Goal: Feedback & Contribution: Leave review/rating

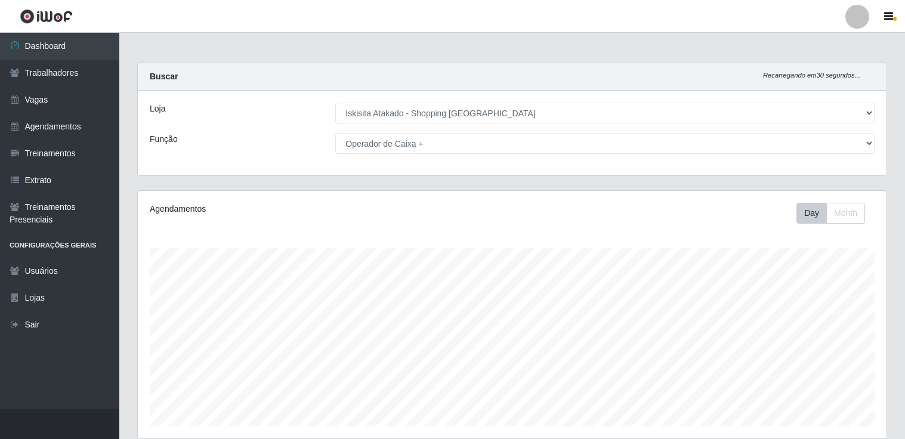
select select "424"
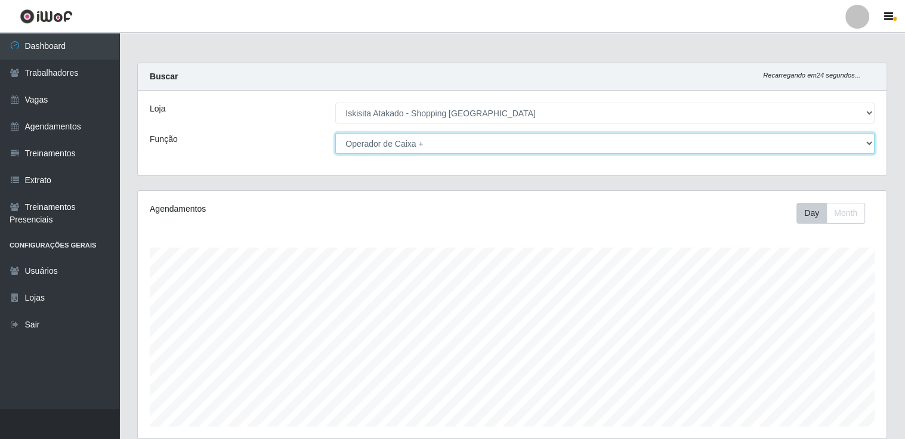
click at [866, 141] on select "[Selecione...] Auxiliar de Estacionamento Auxiliar de Estacionamento + Auxiliar…" at bounding box center [605, 143] width 540 height 21
select select "22"
click at [335, 133] on select "[Selecione...] Auxiliar de Estacionamento Auxiliar de Estacionamento + Auxiliar…" at bounding box center [605, 143] width 540 height 21
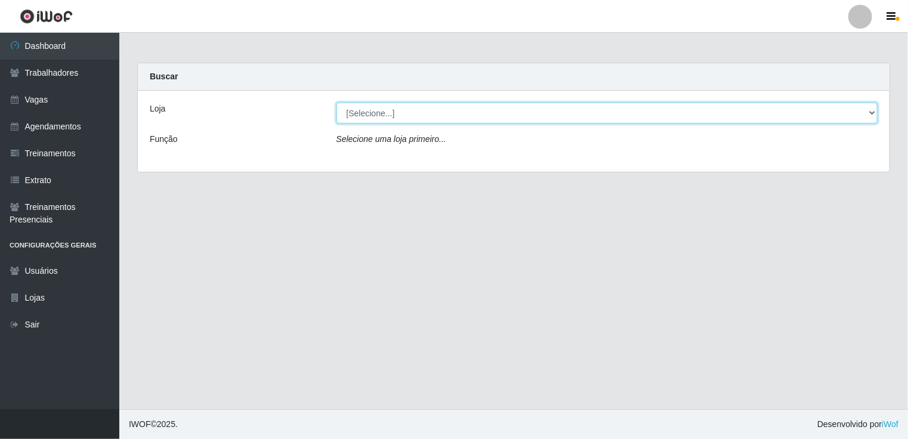
click at [871, 114] on select "[Selecione...] [GEOGRAPHIC_DATA] - Shopping [GEOGRAPHIC_DATA]" at bounding box center [608, 113] width 542 height 21
select select "424"
click at [337, 103] on select "[Selecione...] [GEOGRAPHIC_DATA] - Shopping [GEOGRAPHIC_DATA]" at bounding box center [608, 113] width 542 height 21
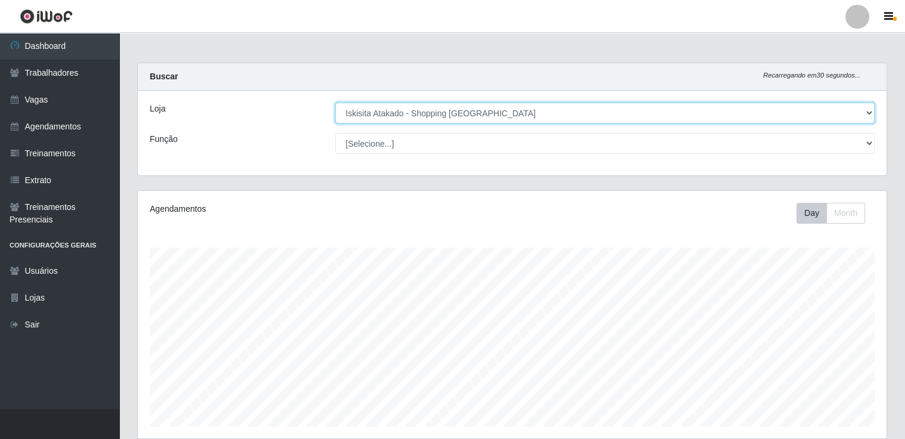
scroll to position [248, 749]
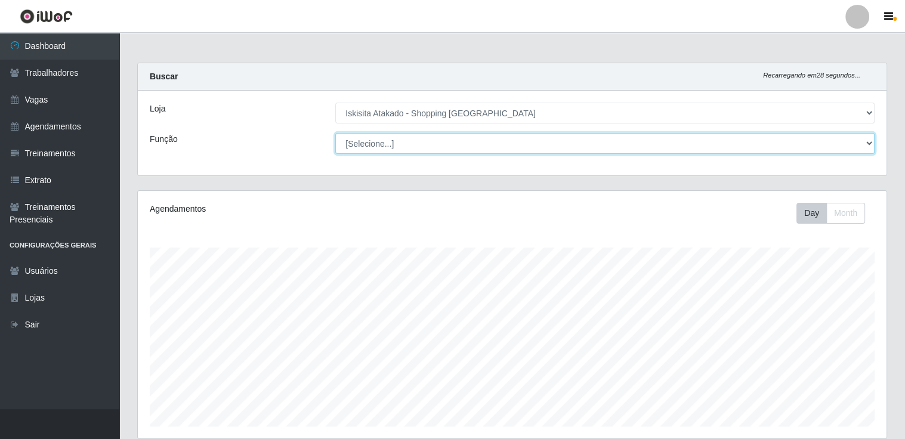
click at [864, 144] on select "[Selecione...] Auxiliar de Estacionamento Auxiliar de Estacionamento + Auxiliar…" at bounding box center [605, 143] width 540 height 21
select select "73"
click at [335, 133] on select "[Selecione...] Auxiliar de Estacionamento Auxiliar de Estacionamento + Auxiliar…" at bounding box center [605, 143] width 540 height 21
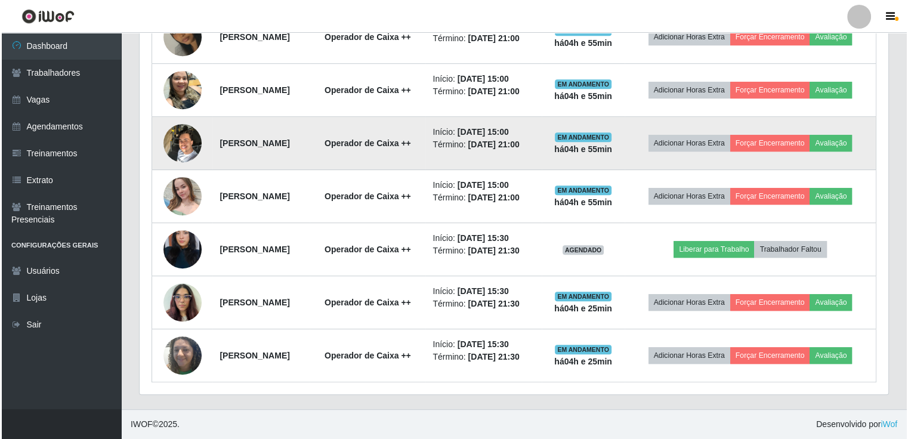
scroll to position [759, 0]
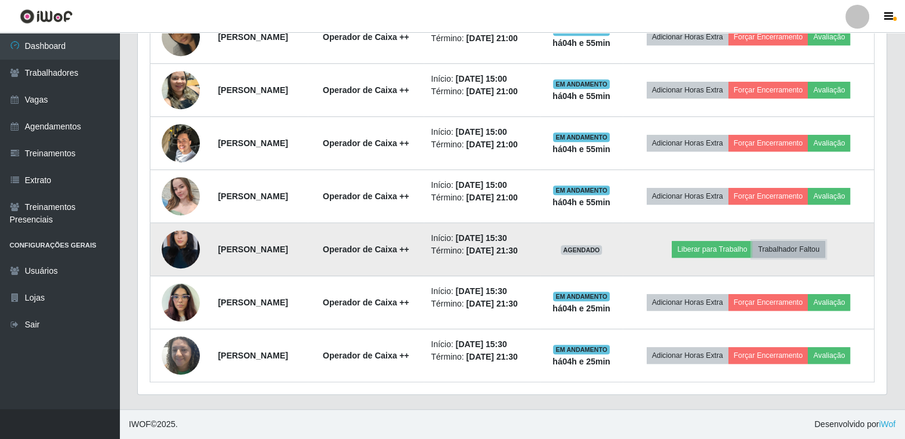
click at [825, 241] on button "Trabalhador Faltou" at bounding box center [789, 249] width 72 height 17
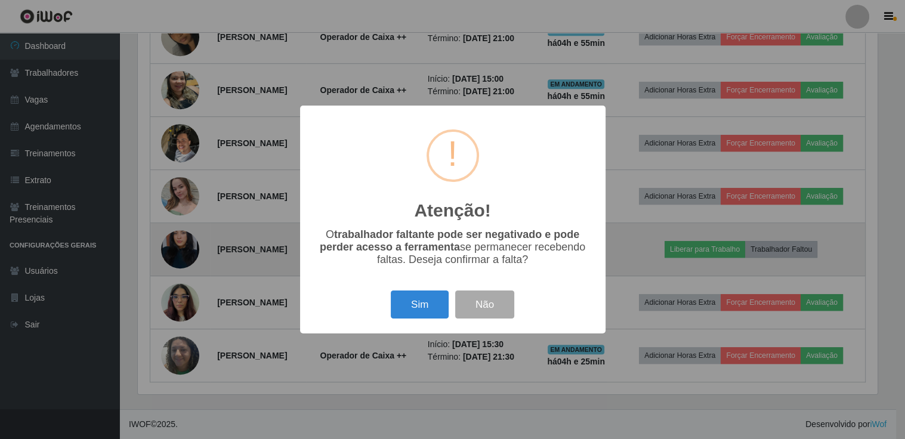
scroll to position [248, 744]
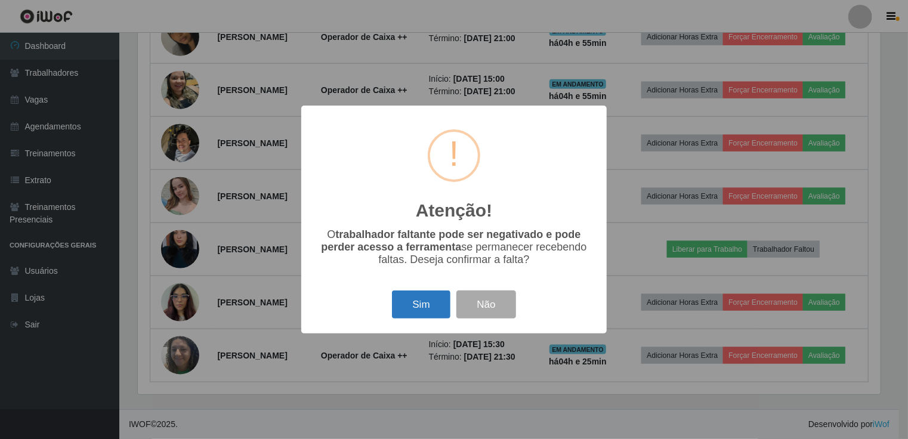
click at [425, 306] on button "Sim" at bounding box center [421, 305] width 58 height 28
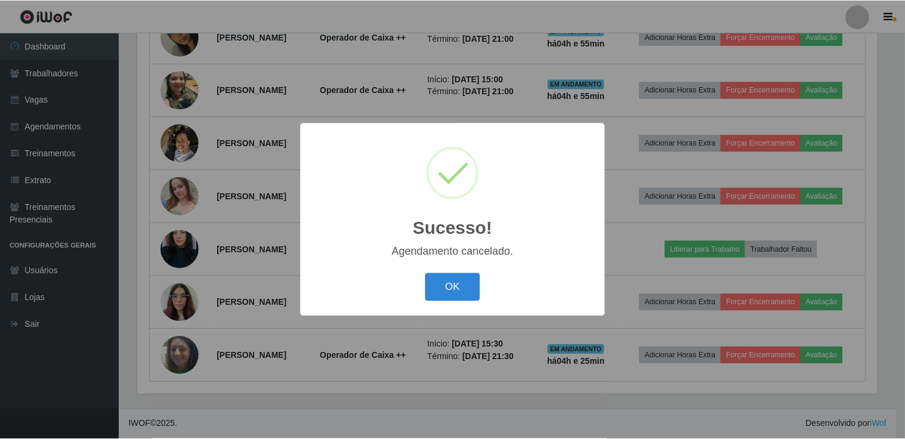
scroll to position [697, 0]
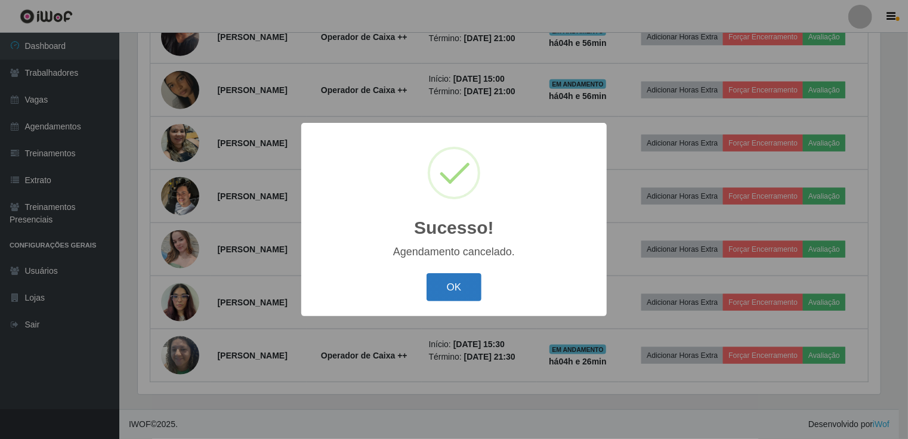
click at [465, 298] on button "OK" at bounding box center [455, 287] width 56 height 28
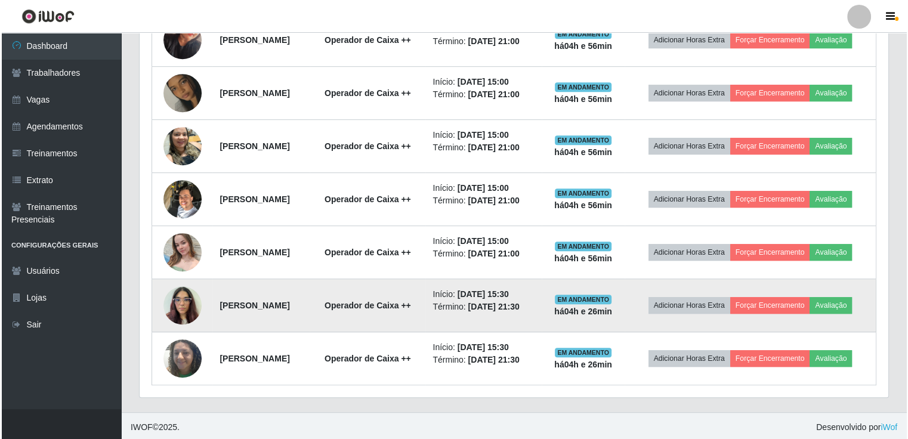
scroll to position [637, 0]
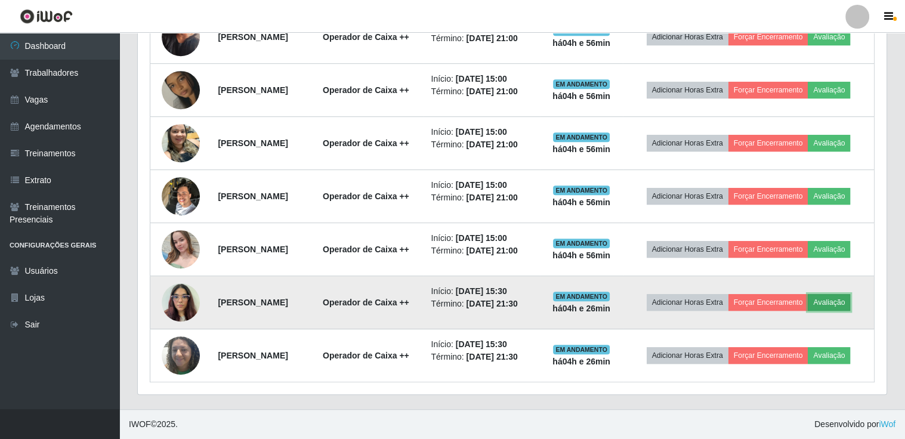
click at [808, 311] on button "Avaliação" at bounding box center [829, 302] width 42 height 17
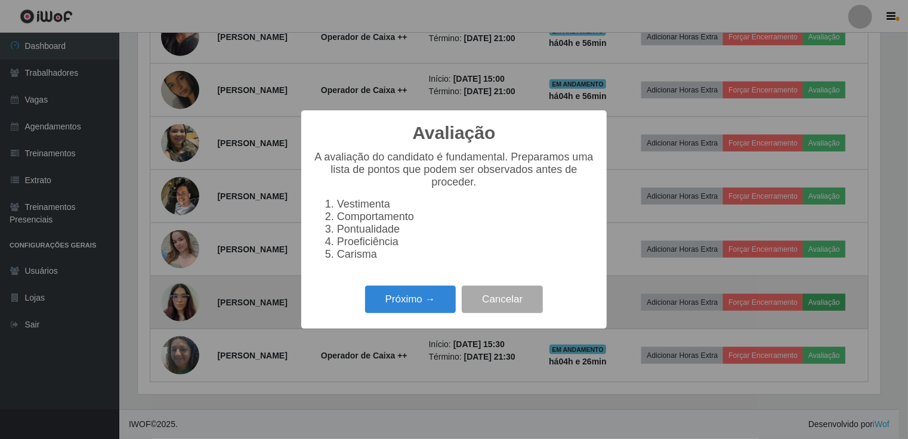
scroll to position [248, 744]
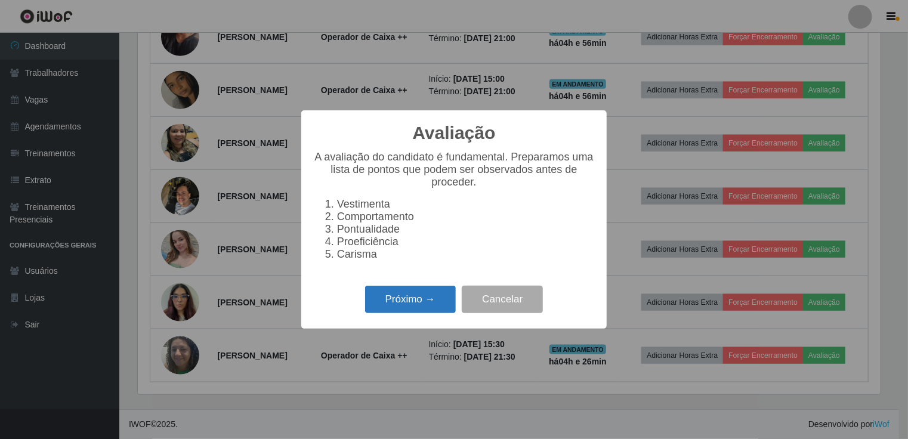
click at [418, 301] on button "Próximo →" at bounding box center [410, 300] width 91 height 28
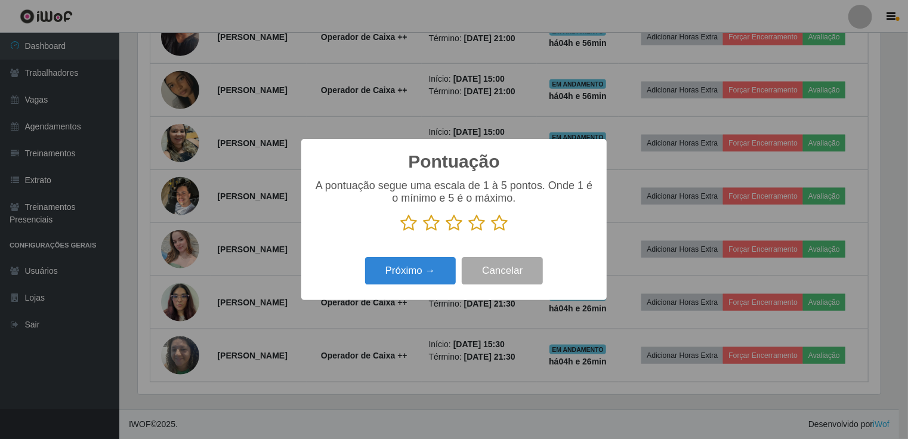
click at [494, 223] on icon at bounding box center [499, 223] width 17 height 18
click at [491, 232] on input "radio" at bounding box center [491, 232] width 0 height 0
click at [442, 267] on button "Próximo →" at bounding box center [410, 271] width 91 height 28
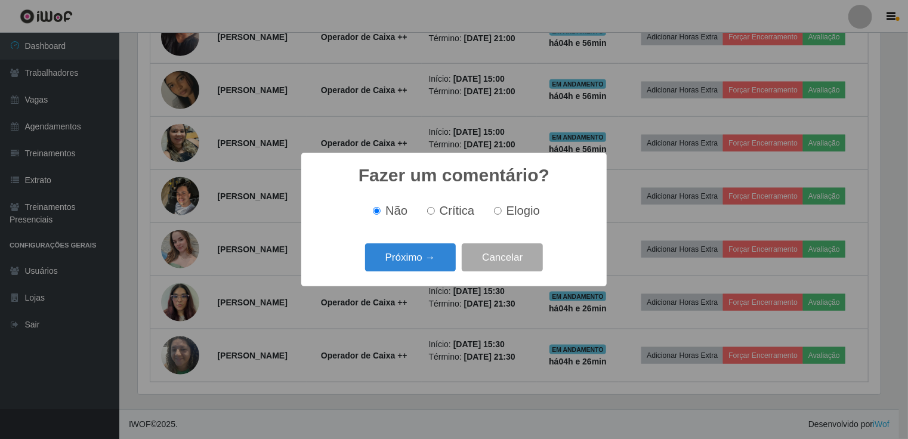
click at [519, 214] on span "Elogio" at bounding box center [523, 210] width 33 height 13
click at [502, 214] on input "Elogio" at bounding box center [498, 211] width 8 height 8
radio input "true"
click at [424, 262] on button "Próximo →" at bounding box center [410, 258] width 91 height 28
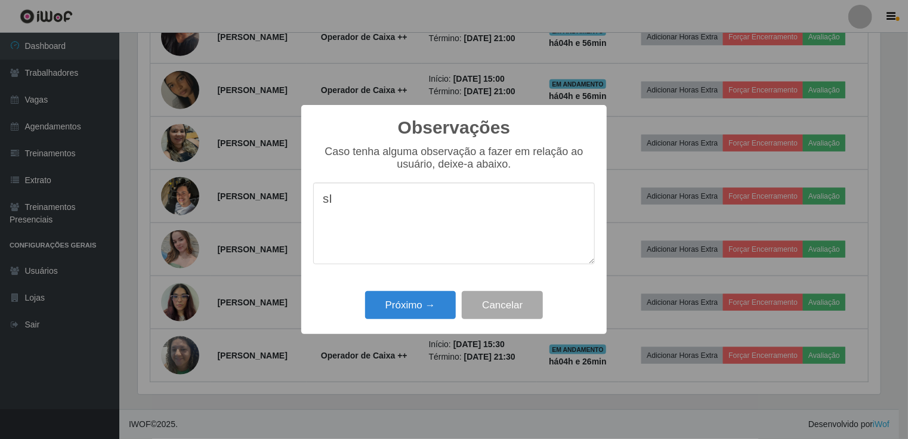
type textarea "s"
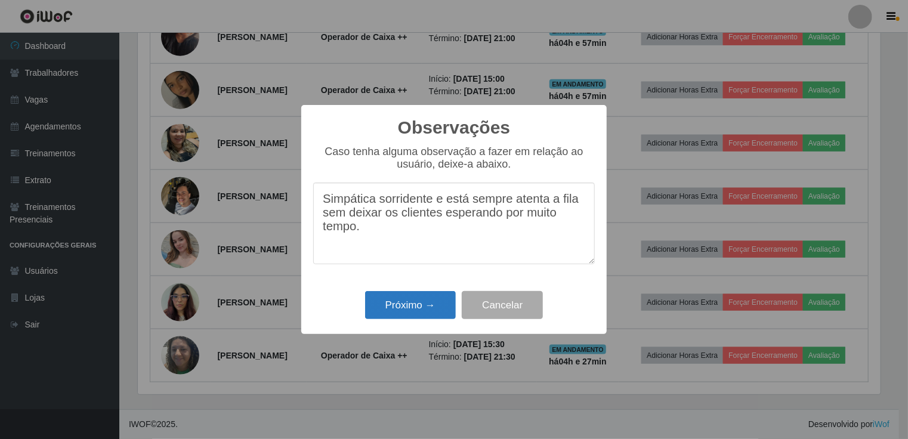
type textarea "Simpática sorridente e está sempre atenta a fila sem deixar os clientes esperan…"
click at [423, 306] on button "Próximo →" at bounding box center [410, 305] width 91 height 28
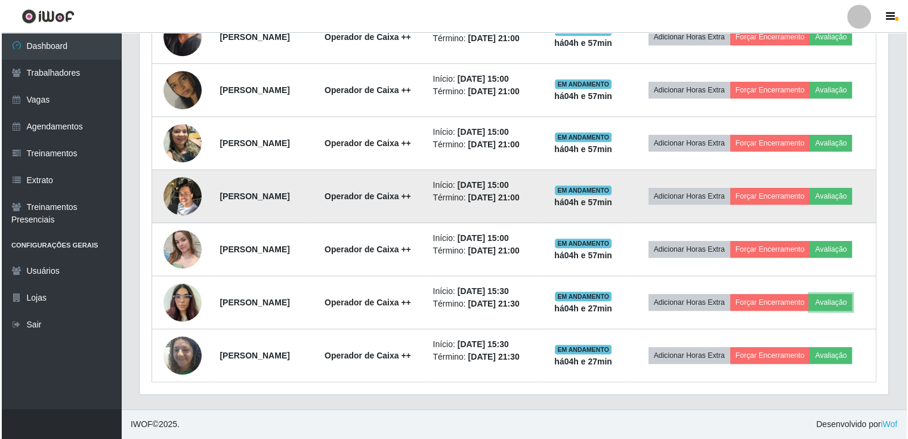
scroll to position [697, 0]
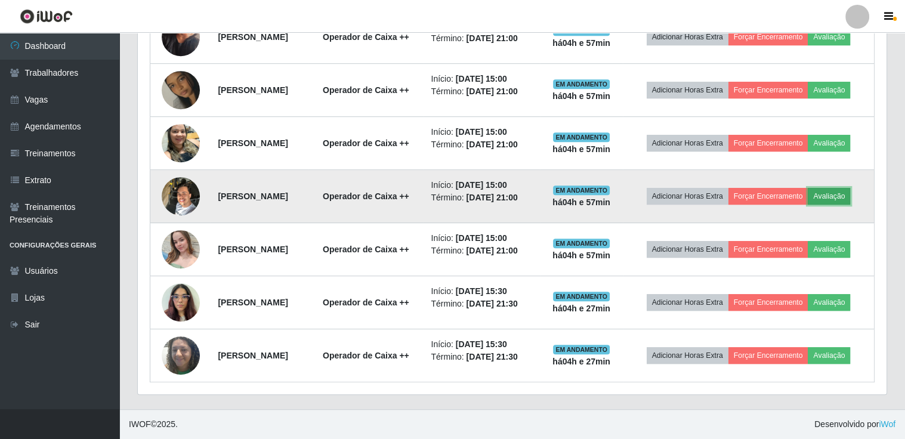
click at [808, 188] on button "Avaliação" at bounding box center [829, 196] width 42 height 17
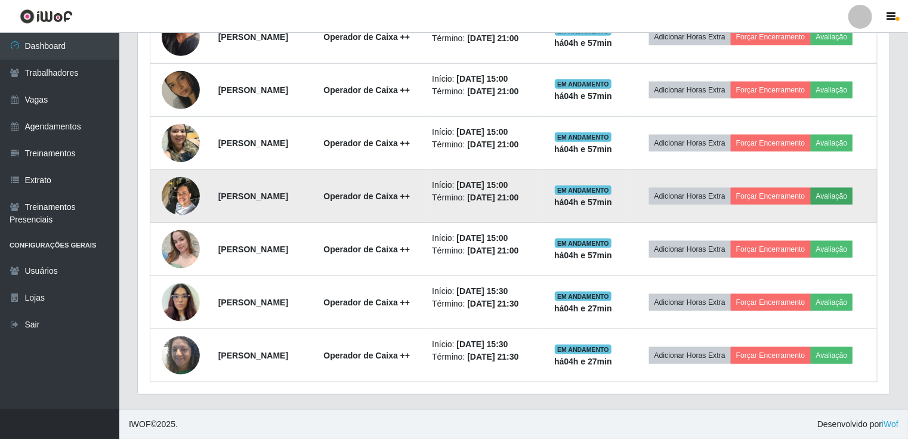
scroll to position [248, 744]
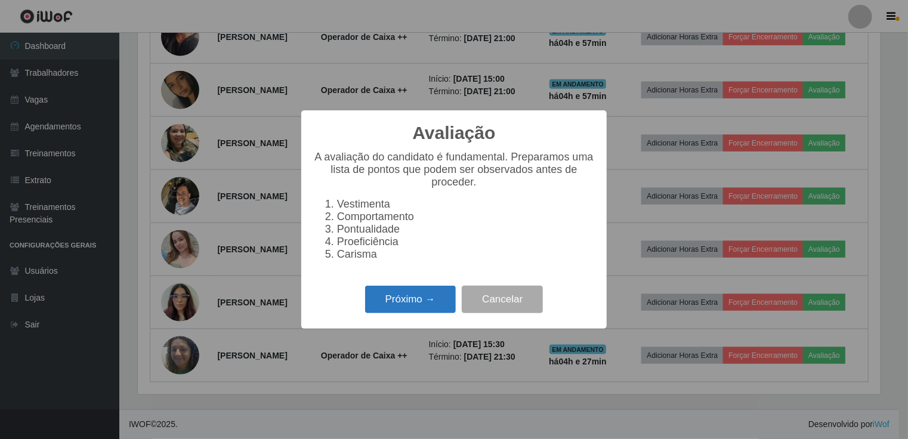
click at [426, 312] on button "Próximo →" at bounding box center [410, 300] width 91 height 28
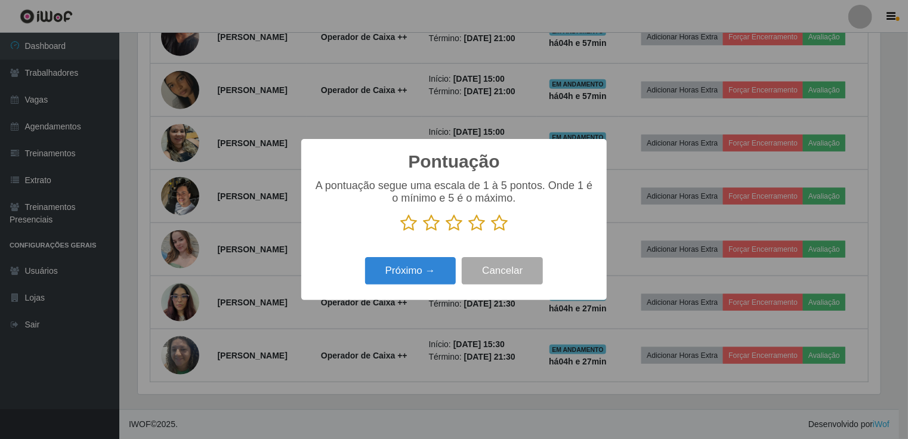
click at [403, 224] on icon at bounding box center [409, 223] width 17 height 18
click at [401, 232] on input "radio" at bounding box center [401, 232] width 0 height 0
click at [396, 274] on button "Próximo →" at bounding box center [410, 271] width 91 height 28
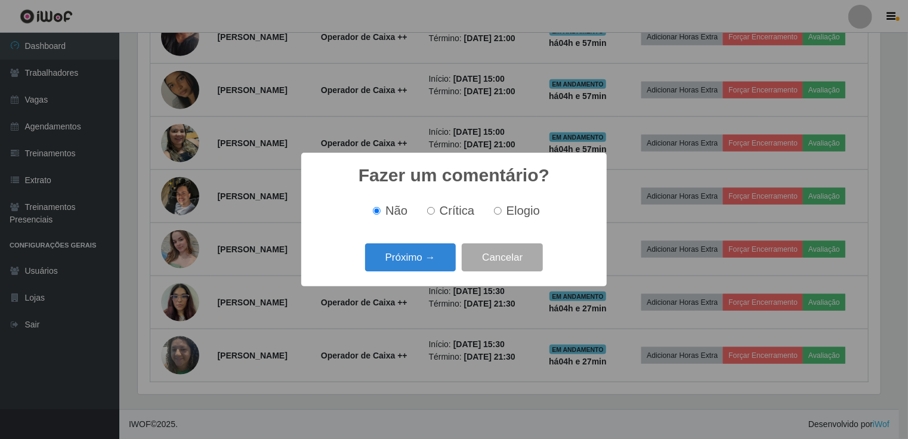
click at [435, 212] on input "Crítica" at bounding box center [431, 211] width 8 height 8
radio input "true"
click at [420, 260] on button "Próximo →" at bounding box center [410, 258] width 91 height 28
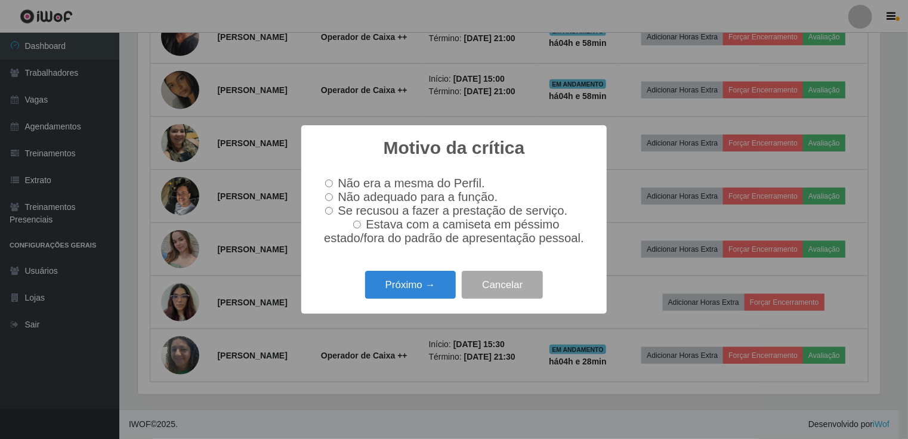
click at [328, 196] on input "Não adequado para a função." at bounding box center [329, 197] width 8 height 8
radio input "true"
click at [432, 289] on button "Próximo →" at bounding box center [410, 285] width 91 height 28
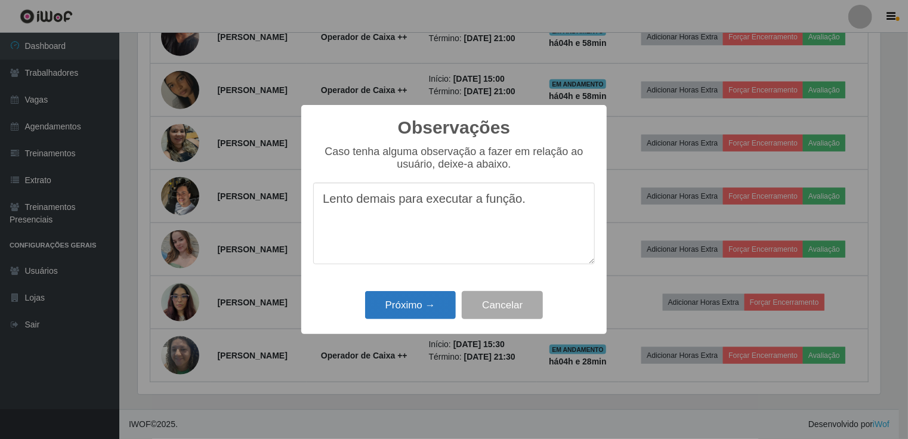
type textarea "Lento demais para executar a função."
click at [448, 311] on button "Próximo →" at bounding box center [410, 305] width 91 height 28
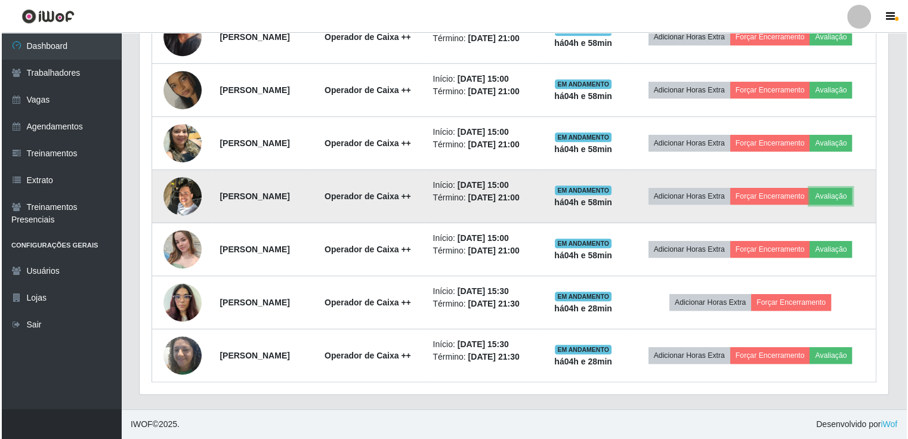
scroll to position [637, 0]
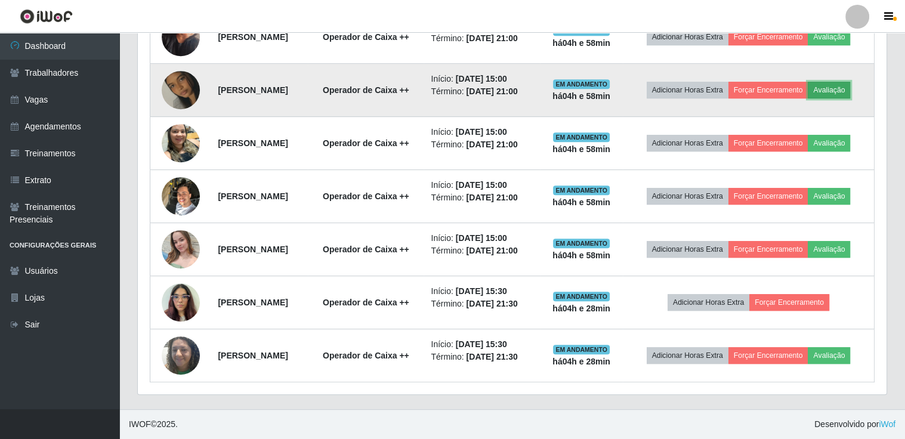
click at [808, 98] on button "Avaliação" at bounding box center [829, 90] width 42 height 17
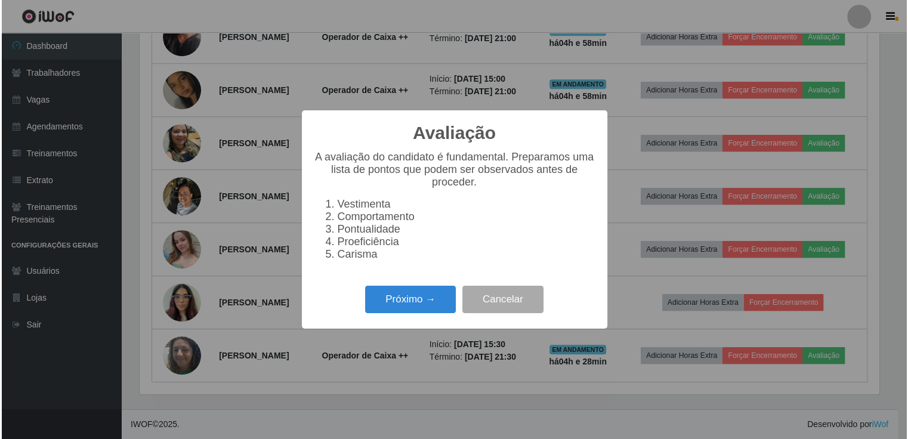
scroll to position [248, 744]
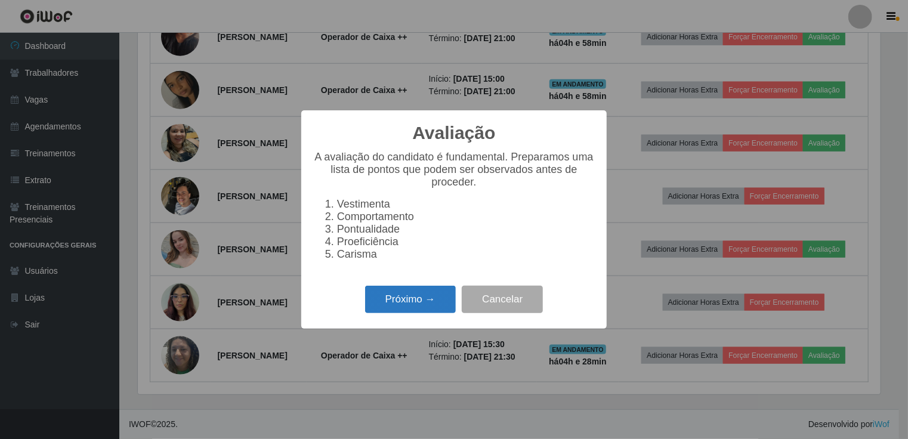
click at [411, 302] on button "Próximo →" at bounding box center [410, 300] width 91 height 28
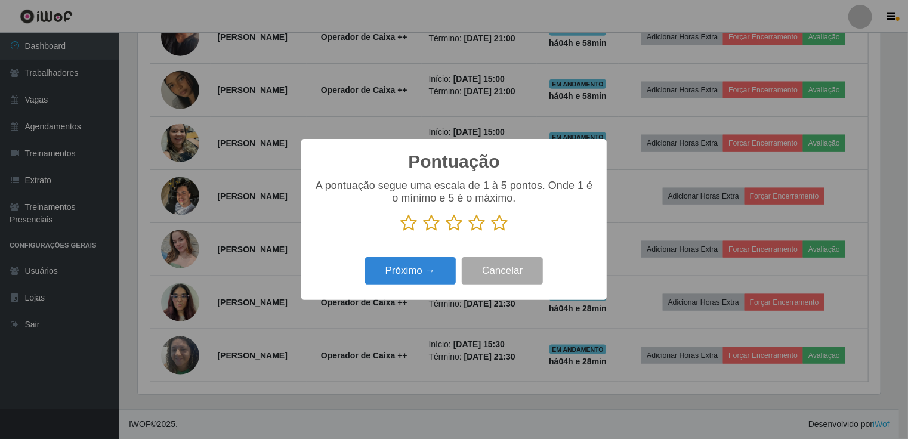
click at [413, 224] on icon at bounding box center [409, 223] width 17 height 18
click at [401, 232] on input "radio" at bounding box center [401, 232] width 0 height 0
click at [412, 267] on button "Próximo →" at bounding box center [410, 271] width 91 height 28
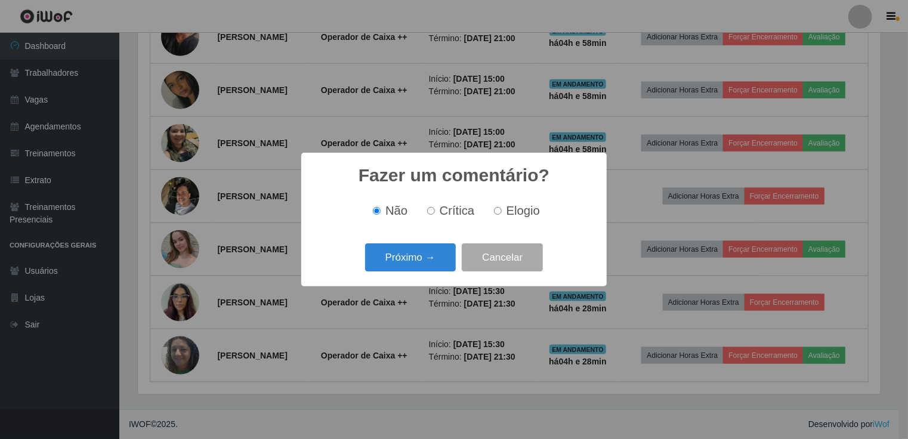
click at [460, 210] on span "Crítica" at bounding box center [457, 210] width 35 height 13
click at [435, 210] on input "Crítica" at bounding box center [431, 211] width 8 height 8
radio input "true"
click at [435, 260] on button "Próximo →" at bounding box center [410, 258] width 91 height 28
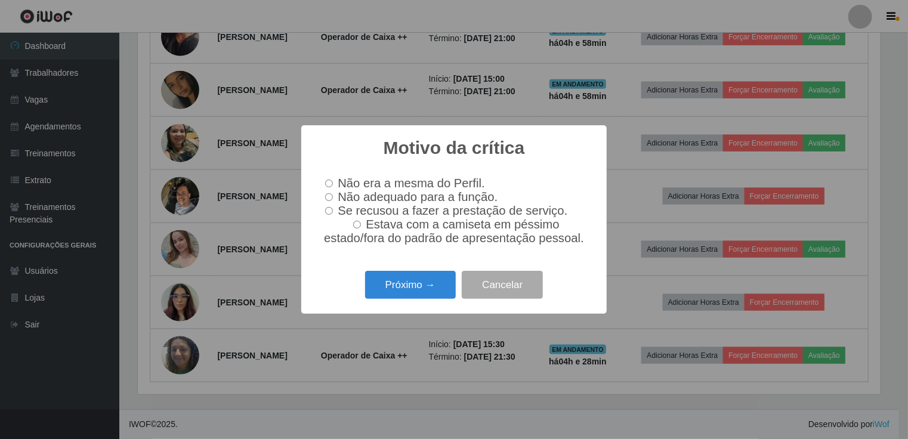
click at [331, 195] on input "Não adequado para a função." at bounding box center [329, 197] width 8 height 8
radio input "true"
click at [398, 290] on button "Próximo →" at bounding box center [410, 285] width 91 height 28
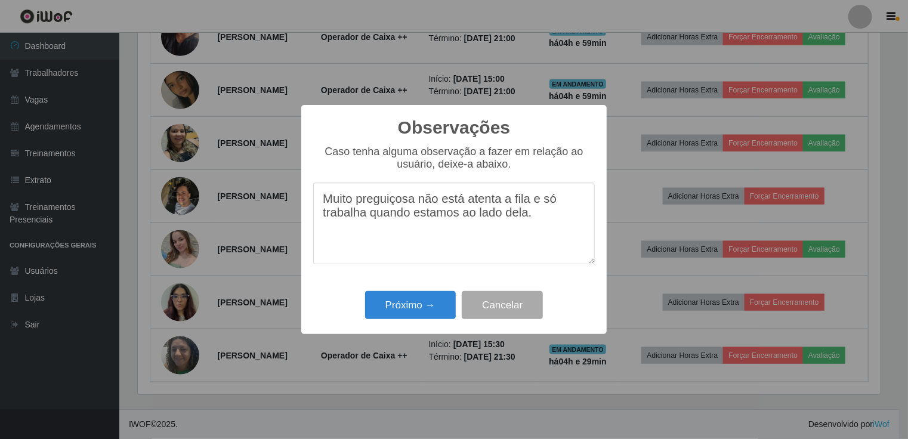
drag, startPoint x: 550, startPoint y: 229, endPoint x: 295, endPoint y: 201, distance: 255.9
click at [295, 201] on div "Observações × Caso tenha alguma observação a fazer em relação ao usuário, deixe…" at bounding box center [454, 219] width 908 height 439
click at [542, 229] on textarea "Muito preguiçosa não está atenta a fila e só trabalha quando estamos ao lado de…" at bounding box center [454, 224] width 282 height 82
type textarea "Muito preguiçosa não está atenta a fila e só trabalha quando estamos ao lado de…"
click at [418, 301] on button "Próximo →" at bounding box center [410, 305] width 91 height 28
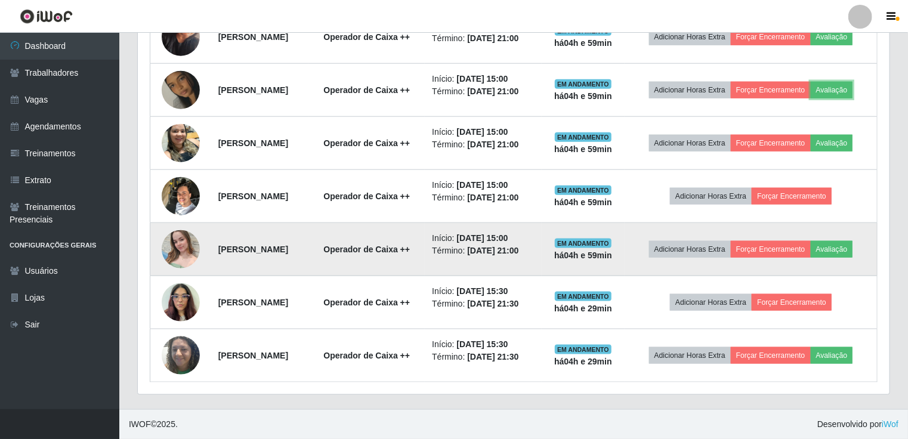
scroll to position [248, 749]
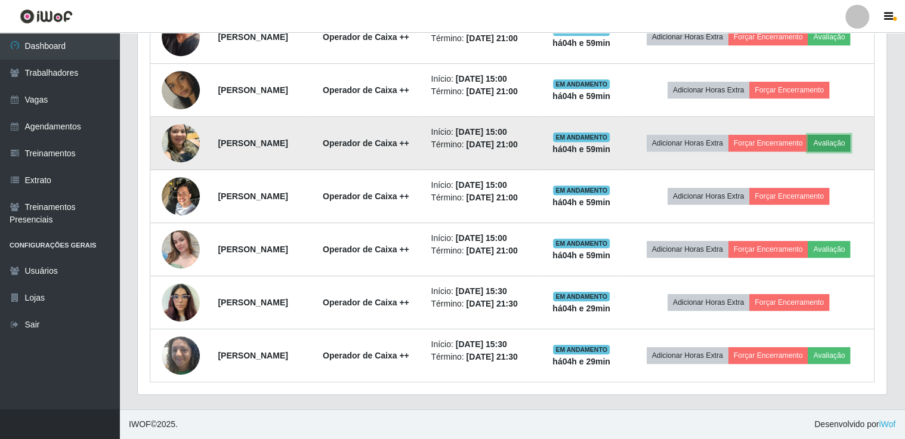
click at [808, 152] on button "Avaliação" at bounding box center [829, 143] width 42 height 17
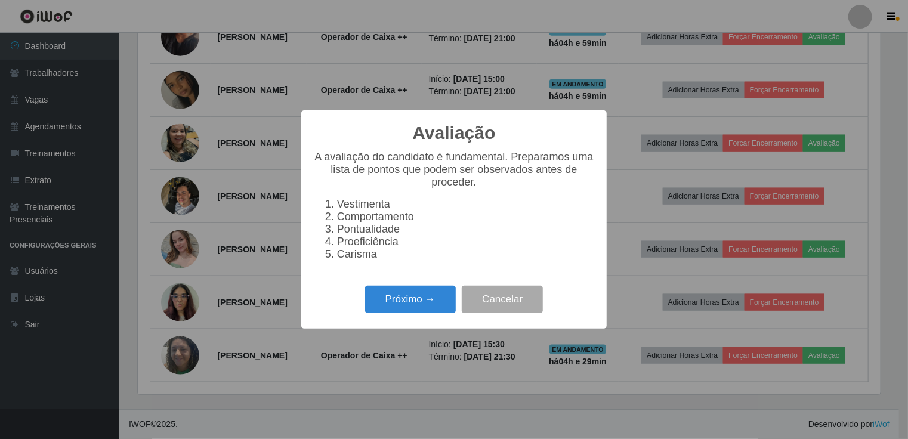
scroll to position [248, 744]
click at [406, 310] on button "Próximo →" at bounding box center [410, 300] width 91 height 28
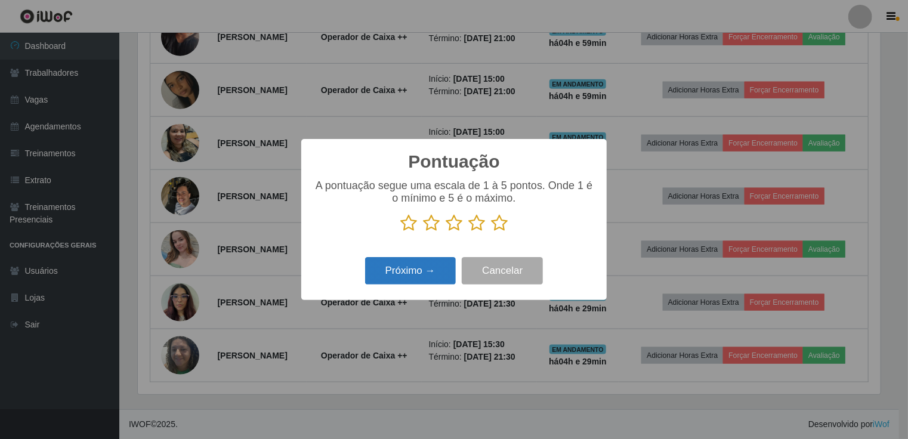
scroll to position [596639, 596143]
click at [498, 225] on icon at bounding box center [499, 223] width 17 height 18
click at [491, 232] on input "radio" at bounding box center [491, 232] width 0 height 0
click at [413, 284] on button "Próximo →" at bounding box center [410, 271] width 91 height 28
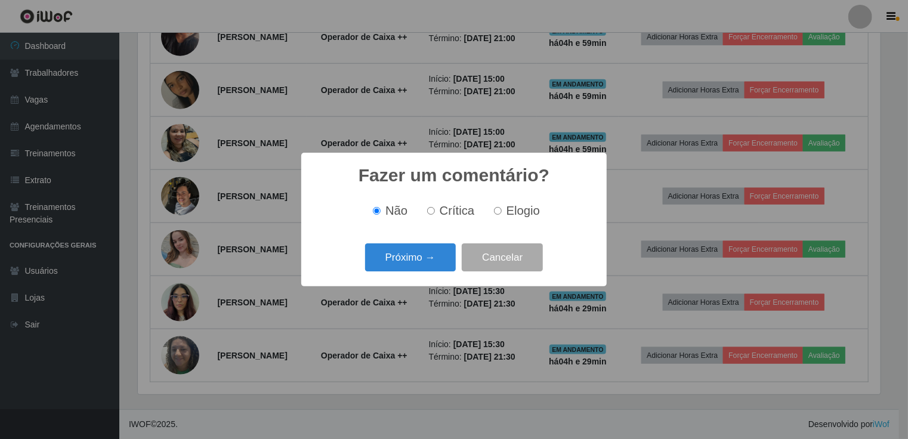
click at [507, 211] on span "Elogio" at bounding box center [523, 210] width 33 height 13
click at [502, 211] on input "Elogio" at bounding box center [498, 211] width 8 height 8
radio input "true"
click at [423, 252] on button "Próximo →" at bounding box center [410, 258] width 91 height 28
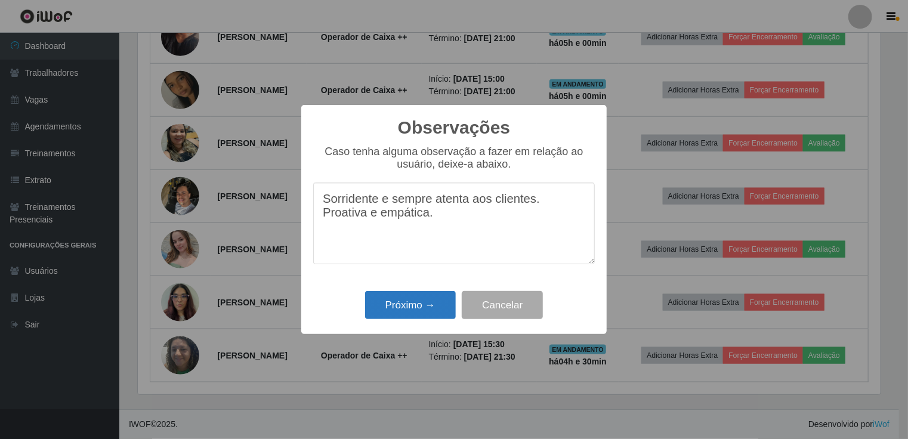
type textarea "Sorridente e sempre atenta aos clientes. Proativa e empática."
click at [396, 307] on button "Próximo →" at bounding box center [410, 305] width 91 height 28
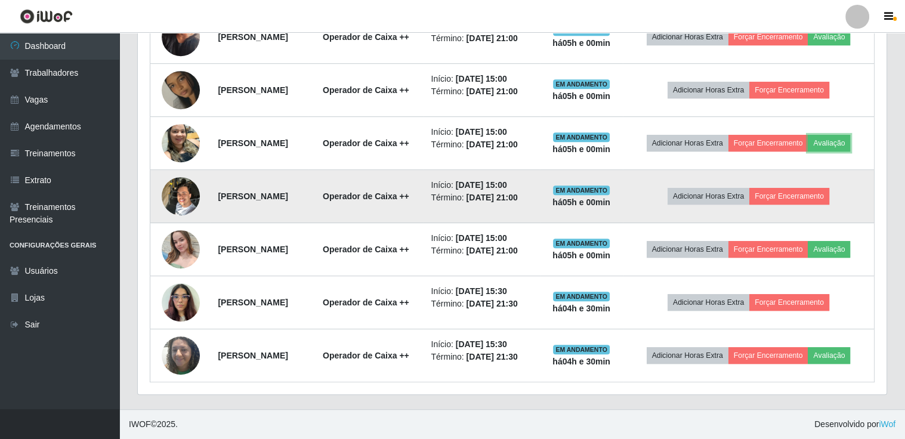
scroll to position [697, 0]
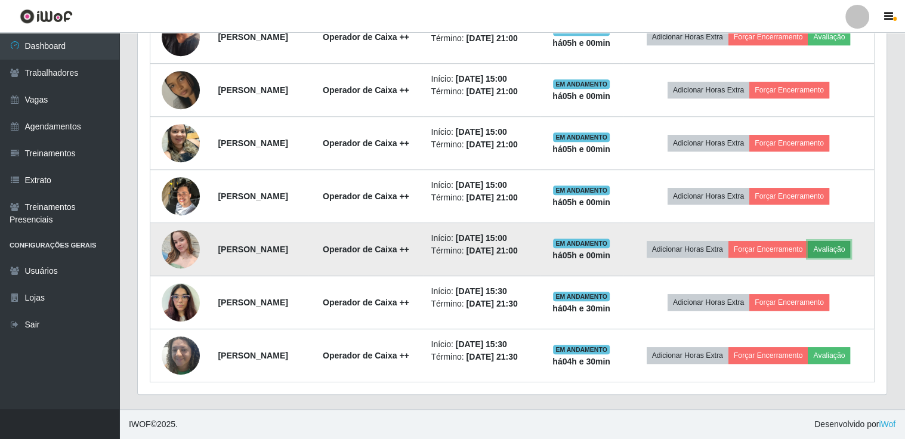
click at [808, 241] on button "Avaliação" at bounding box center [829, 249] width 42 height 17
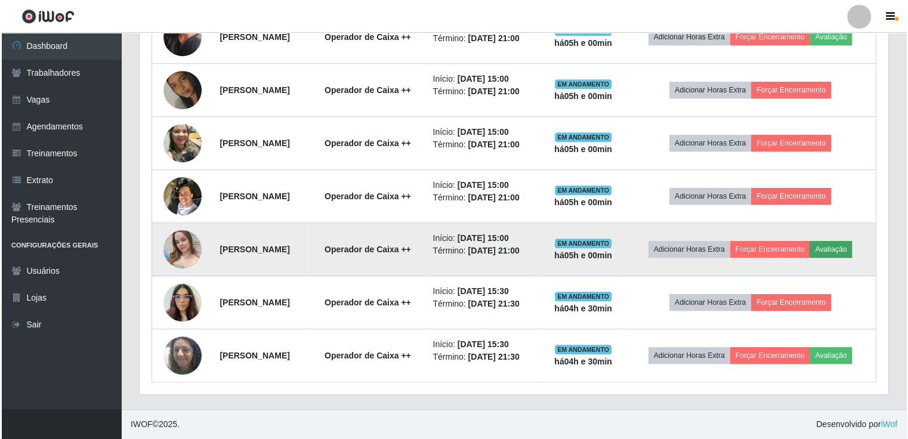
scroll to position [248, 744]
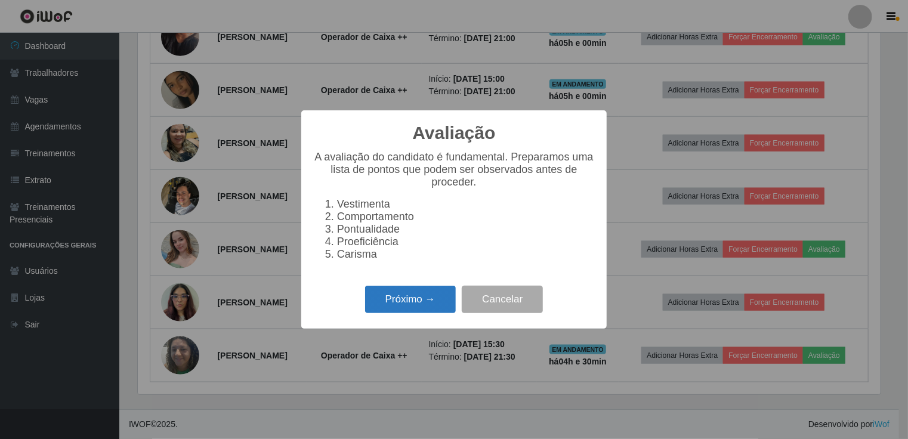
click at [406, 303] on button "Próximo →" at bounding box center [410, 300] width 91 height 28
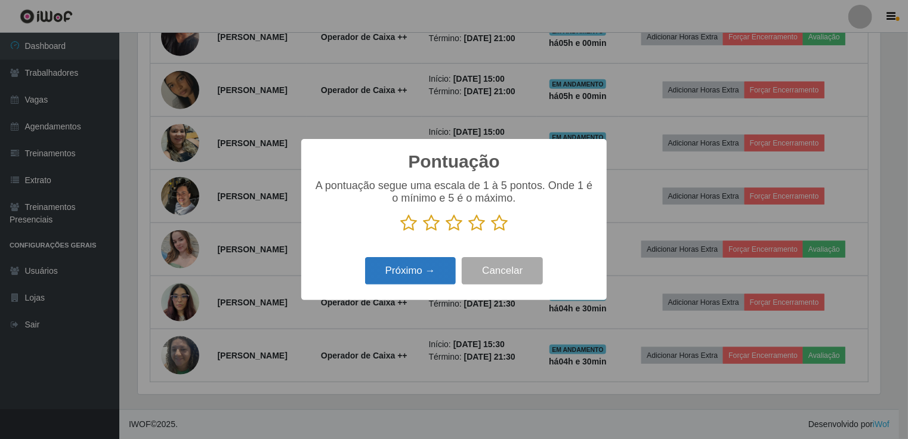
scroll to position [596639, 596143]
click at [498, 228] on icon at bounding box center [499, 223] width 17 height 18
click at [491, 232] on input "radio" at bounding box center [491, 232] width 0 height 0
click at [403, 285] on button "Próximo →" at bounding box center [410, 271] width 91 height 28
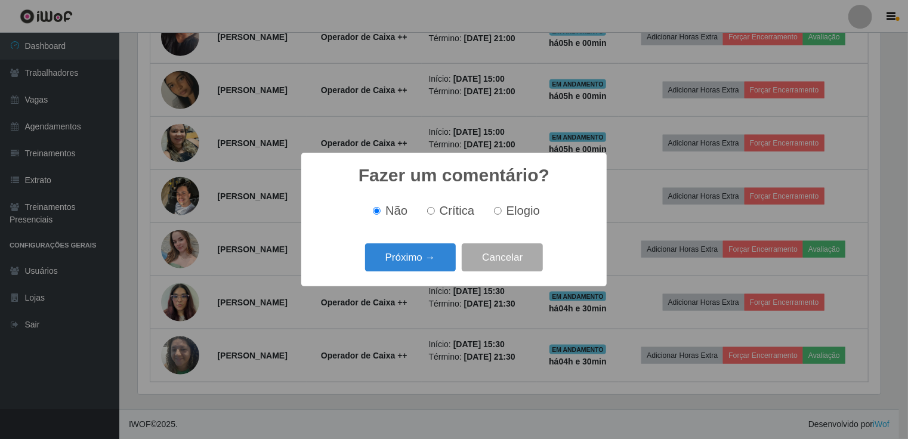
click at [502, 214] on label "Elogio" at bounding box center [514, 211] width 51 height 14
click at [502, 214] on input "Elogio" at bounding box center [498, 211] width 8 height 8
radio input "true"
click at [413, 262] on button "Próximo →" at bounding box center [410, 258] width 91 height 28
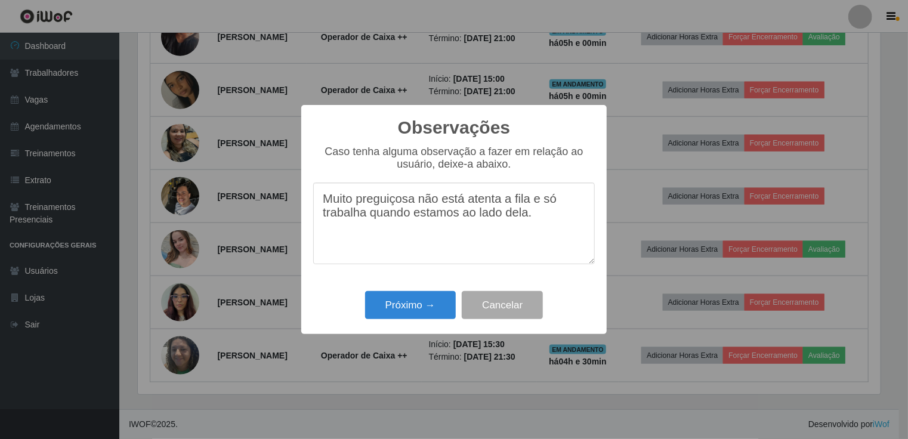
drag, startPoint x: 531, startPoint y: 220, endPoint x: 207, endPoint y: 171, distance: 327.8
click at [207, 171] on div "Observações × Caso tenha alguma observação a fazer em relação ao usuário, deixe…" at bounding box center [454, 219] width 908 height 439
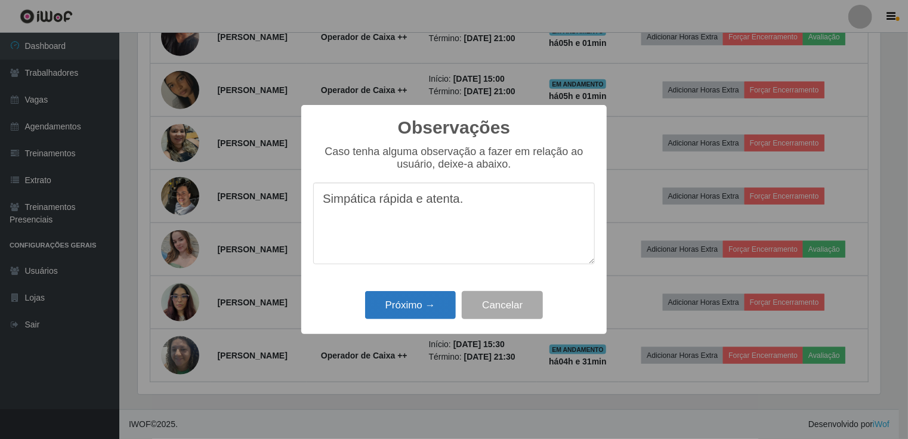
type textarea "Simpática rápida e atenta."
click at [427, 306] on button "Próximo →" at bounding box center [410, 305] width 91 height 28
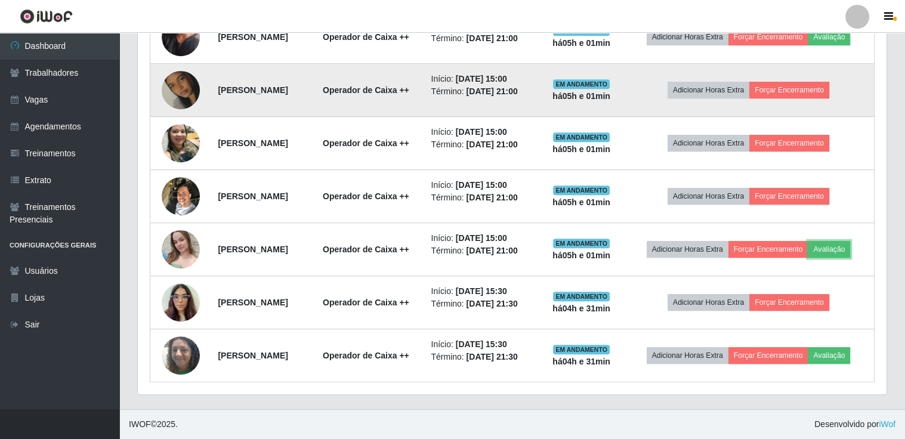
scroll to position [697, 0]
